Goal: Find specific page/section: Find specific page/section

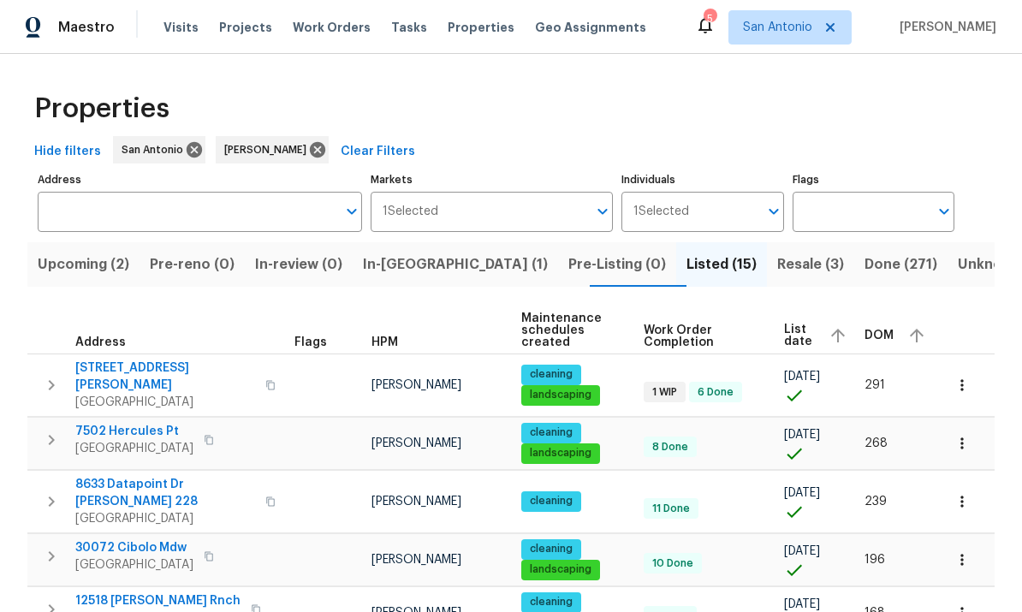
scroll to position [-1, 0]
click at [810, 336] on span "List date" at bounding box center [799, 336] width 31 height 24
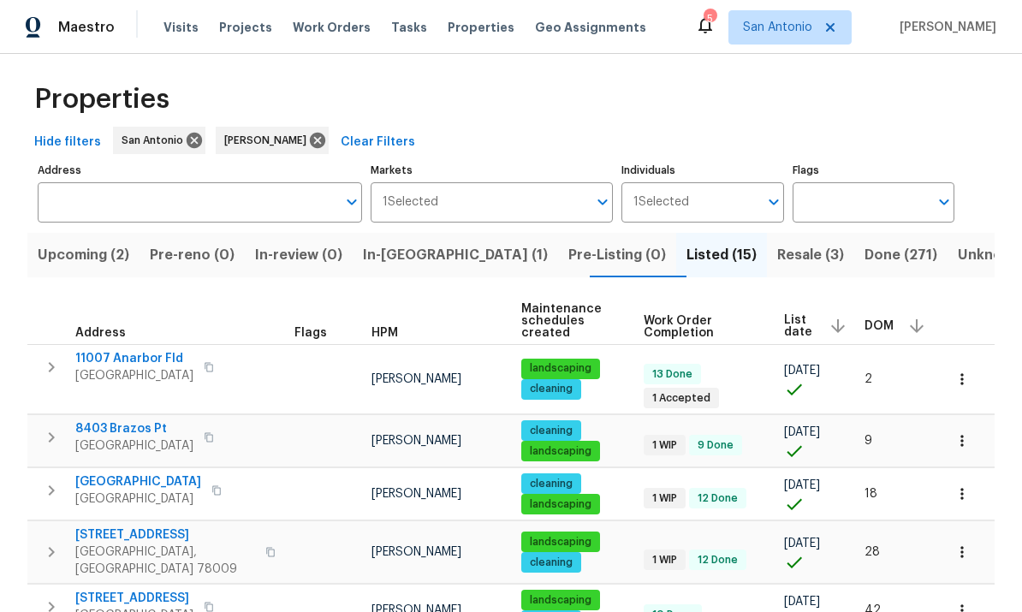
scroll to position [12, 0]
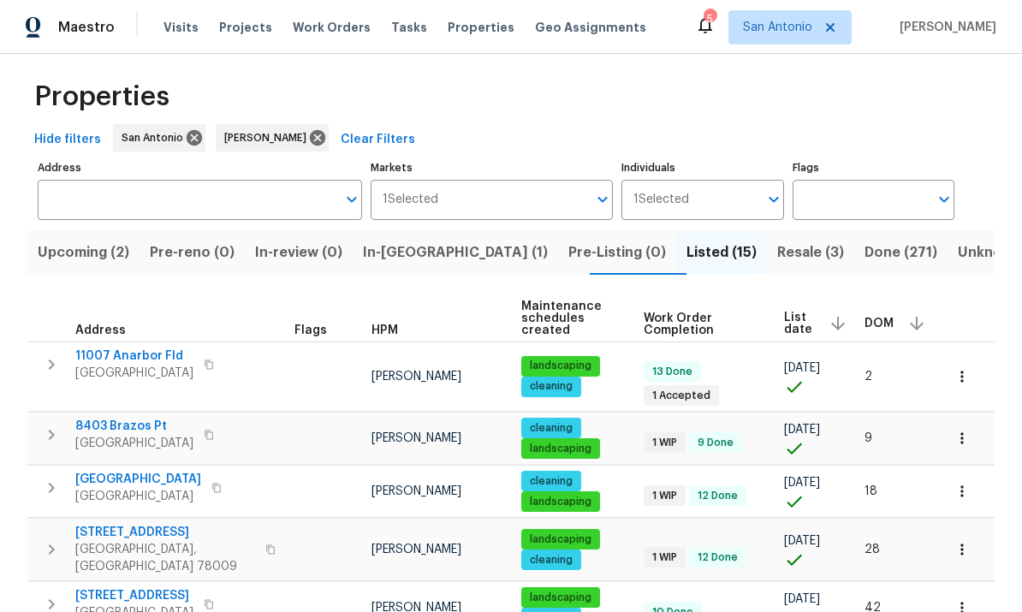
click at [811, 317] on span "List date" at bounding box center [799, 324] width 31 height 24
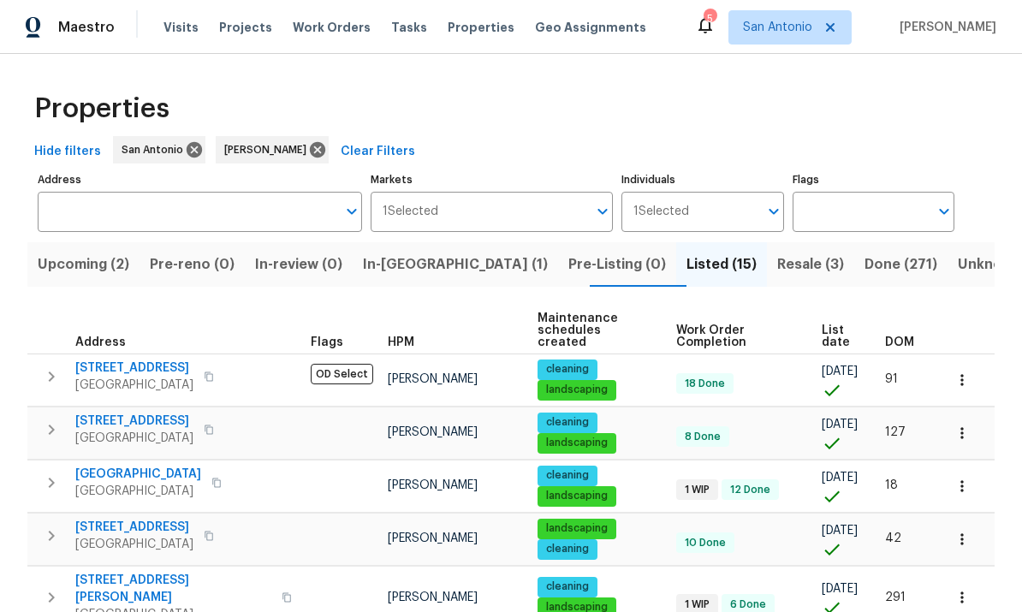
click at [842, 334] on span "List date" at bounding box center [839, 336] width 34 height 24
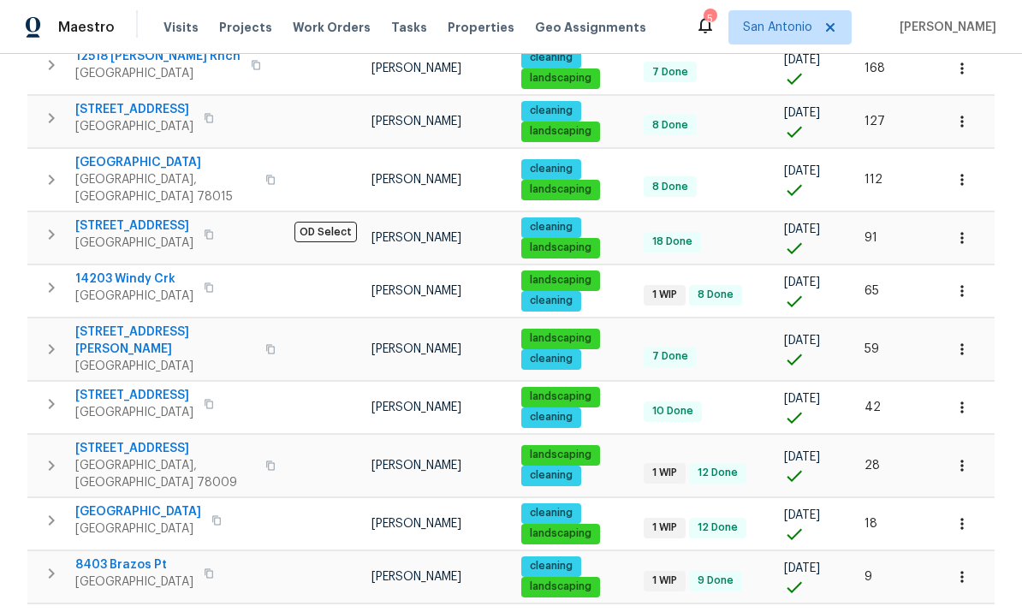
scroll to position [544, 0]
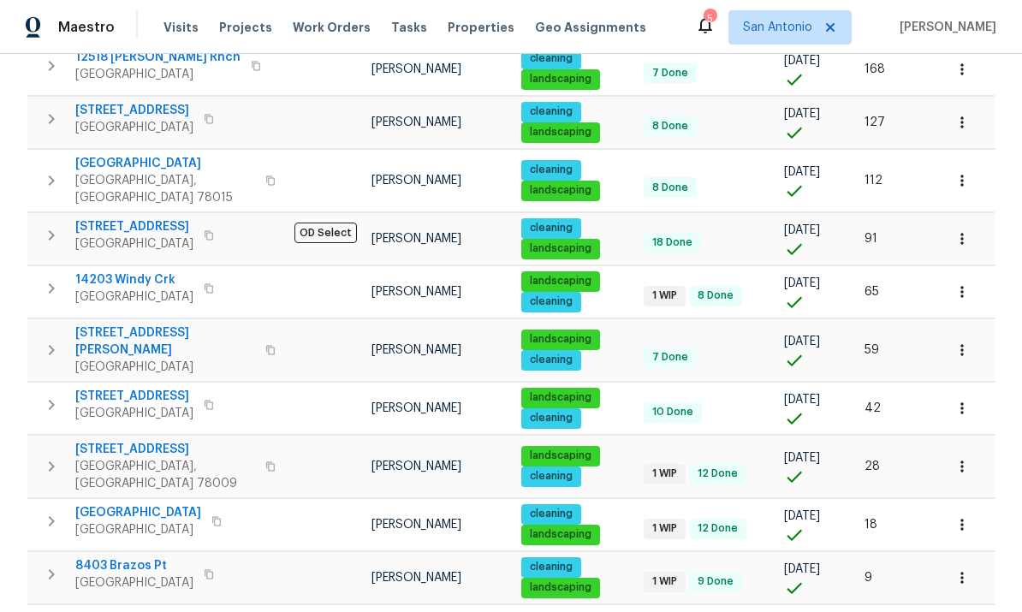
click at [134, 557] on span "8403 Brazos Pt" at bounding box center [134, 565] width 118 height 17
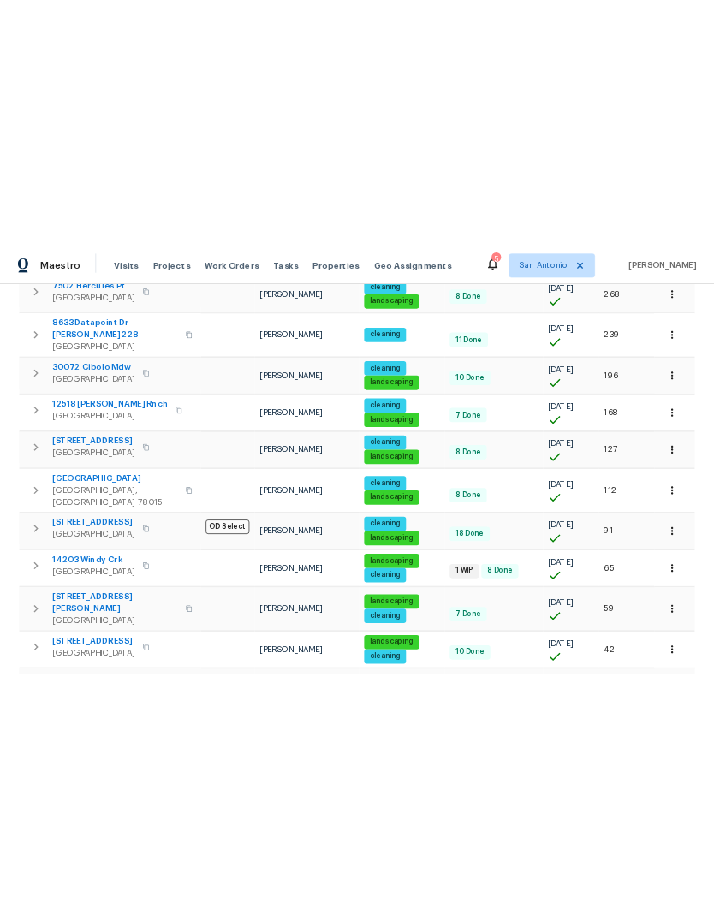
scroll to position [378, 0]
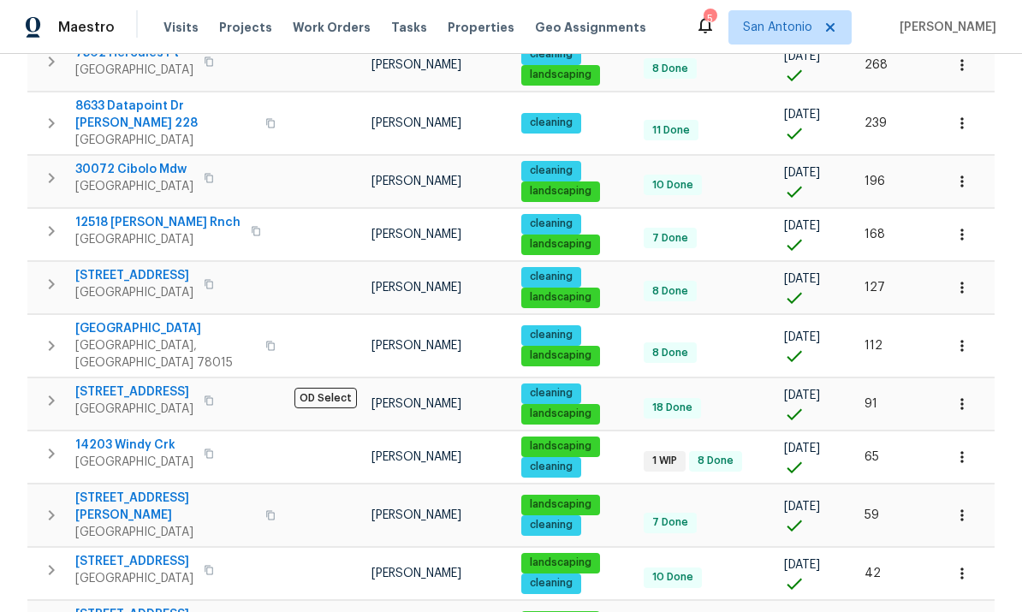
click at [980, 385] on button "button" at bounding box center [962, 404] width 38 height 38
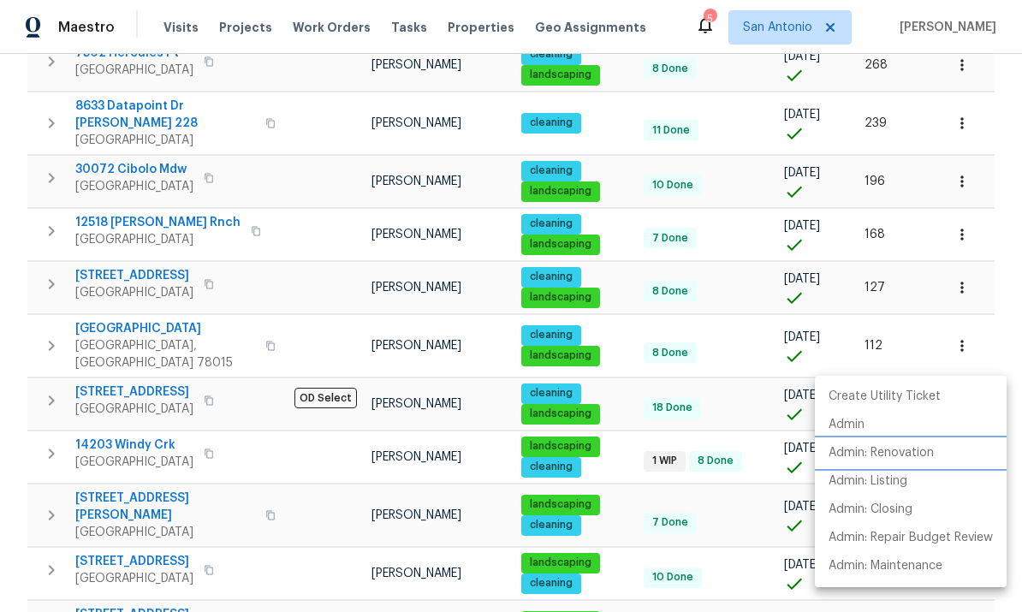
click at [912, 450] on p "Admin: Renovation" at bounding box center [881, 453] width 105 height 18
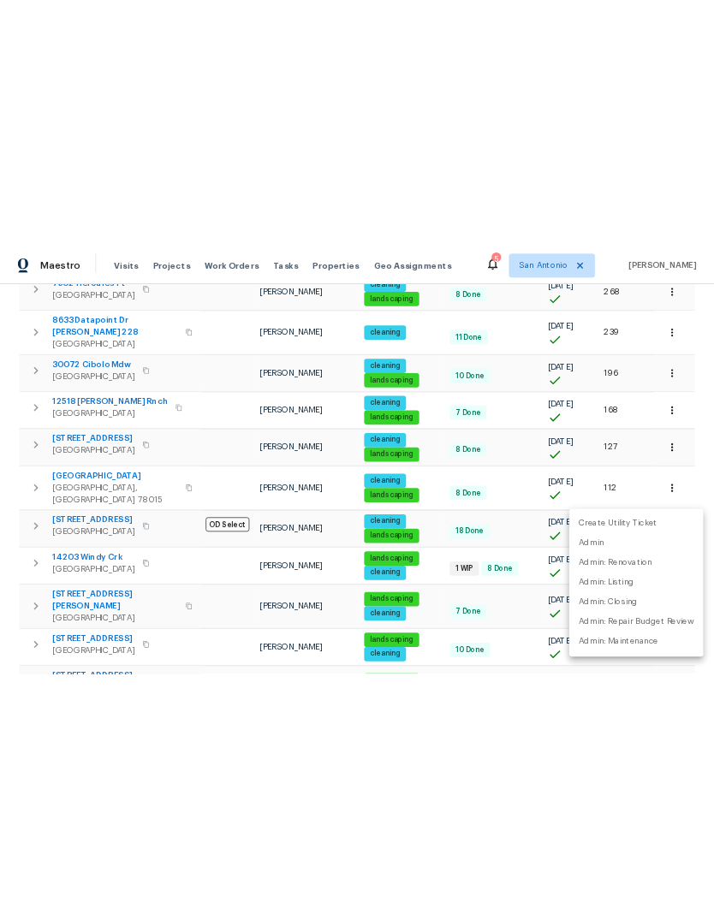
scroll to position [259, 0]
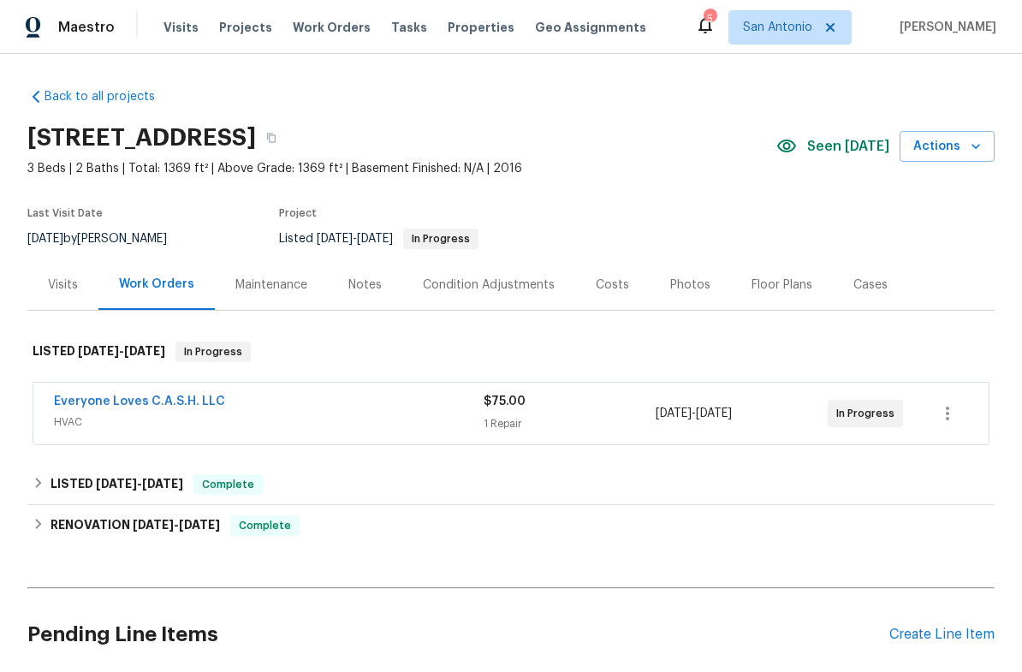
click at [163, 396] on link "Everyone Loves C.A.S.H. LLC" at bounding box center [139, 401] width 171 height 12
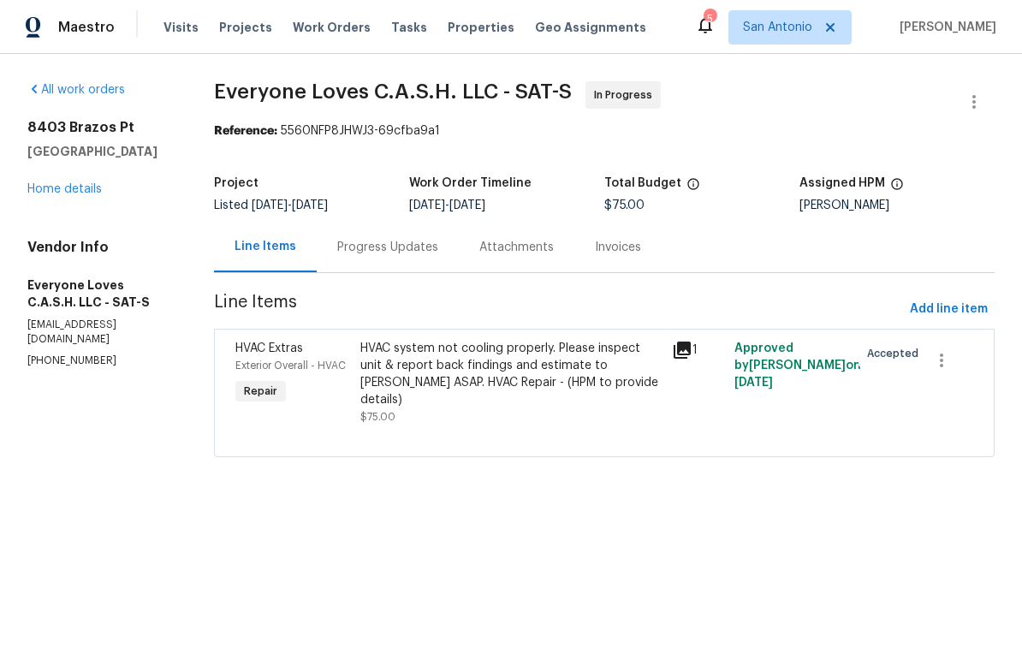
click at [403, 241] on div "Progress Updates" at bounding box center [387, 247] width 101 height 17
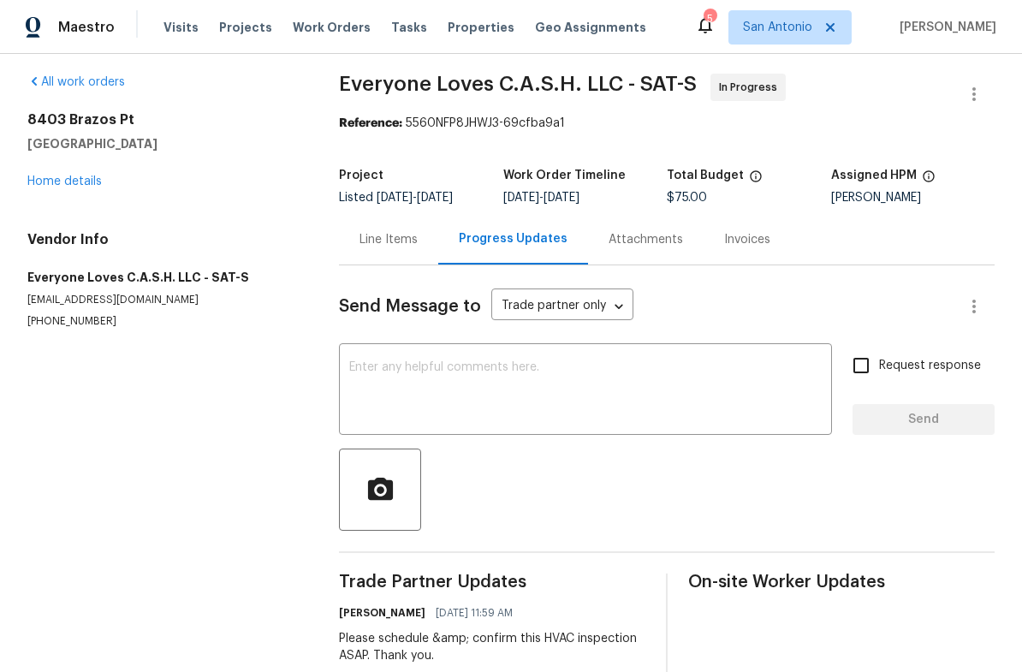
scroll to position [7, 0]
click at [74, 170] on div "[STREET_ADDRESS] Home details" at bounding box center [162, 151] width 270 height 79
click at [53, 187] on link "Home details" at bounding box center [64, 182] width 74 height 12
